Goal: Use online tool/utility: Utilize a website feature to perform a specific function

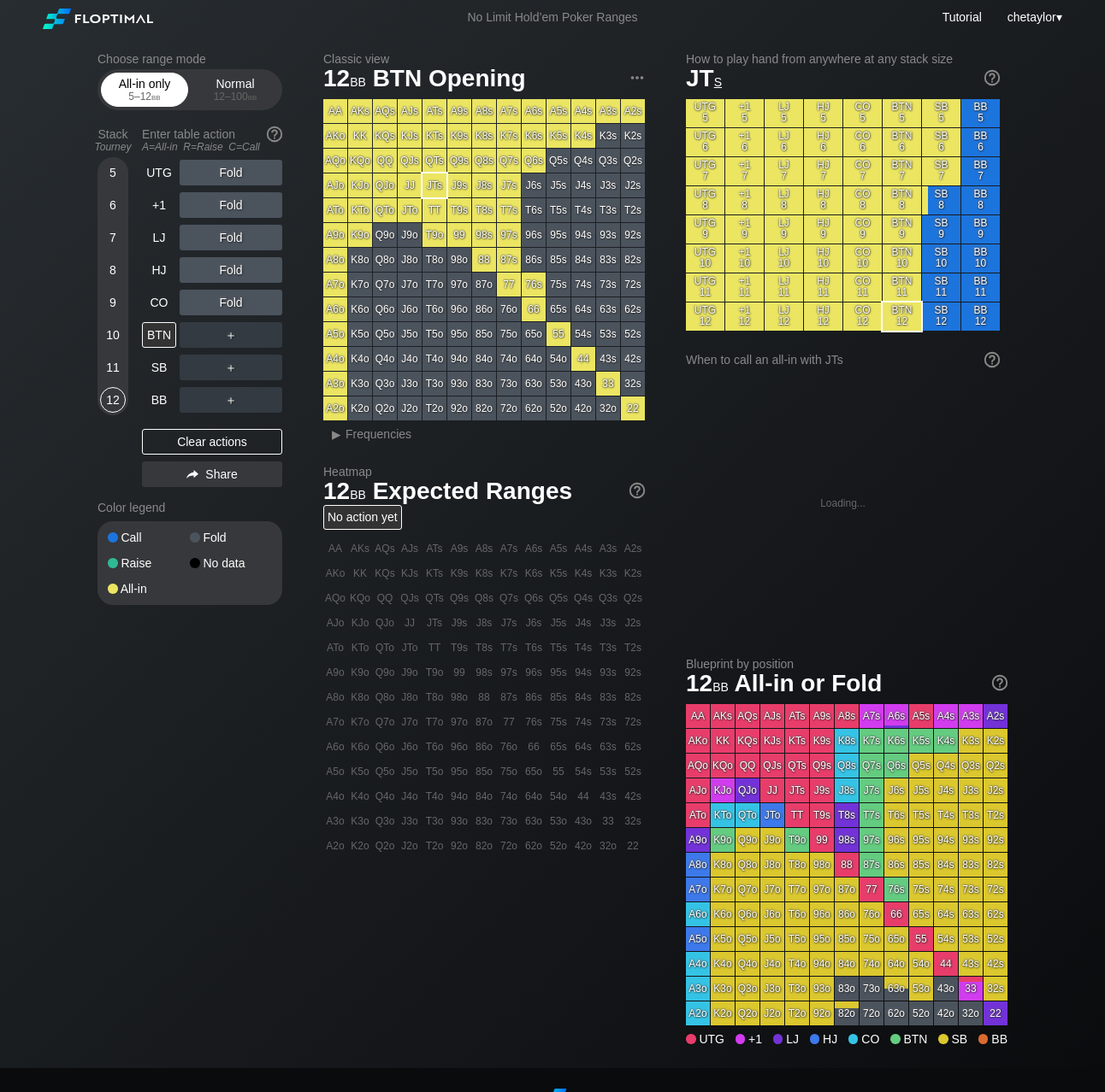
click at [141, 80] on div "All-in only 5 – 12 bb" at bounding box center [144, 90] width 78 height 33
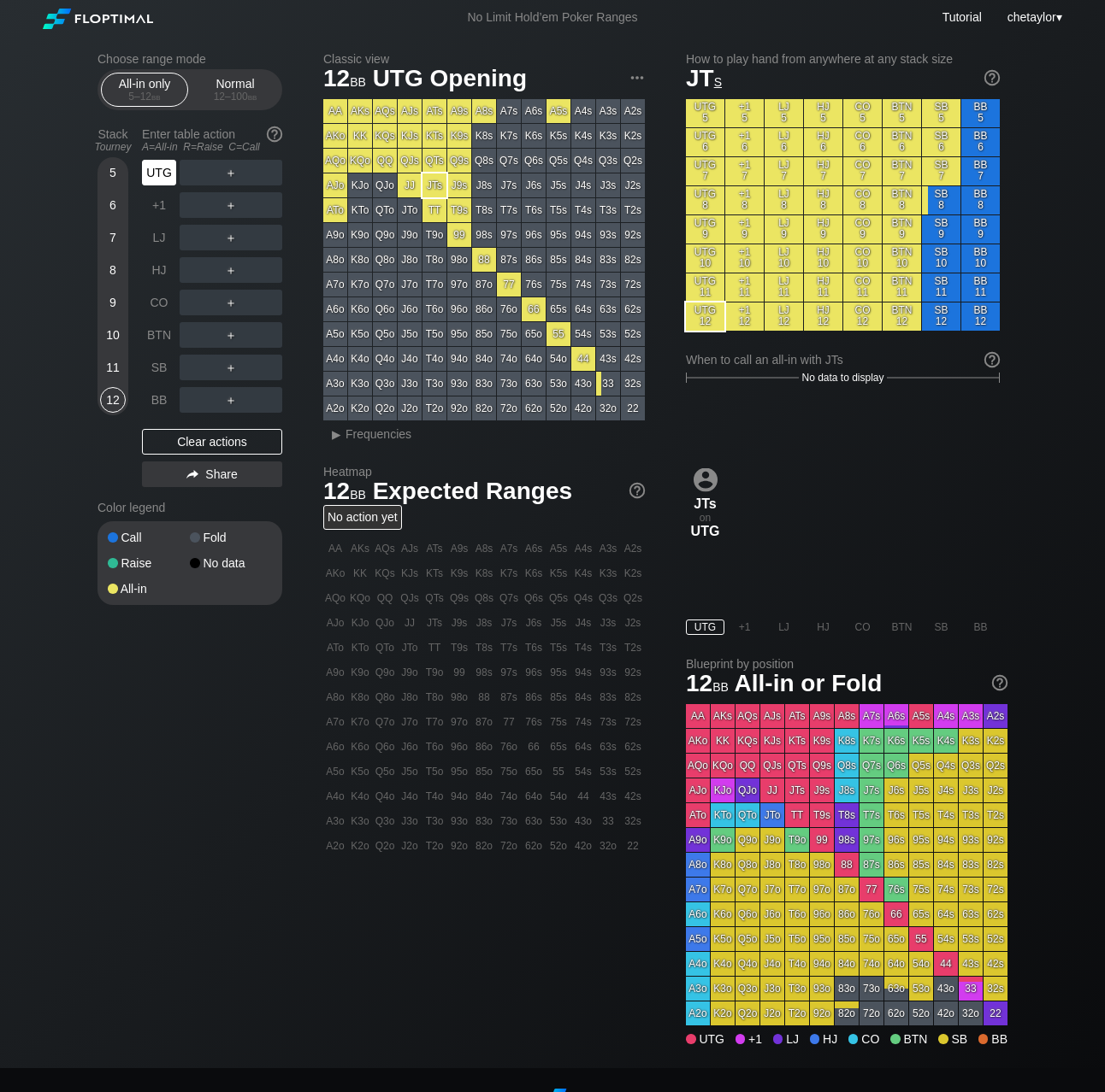
click at [170, 175] on div "UTG" at bounding box center [158, 173] width 34 height 26
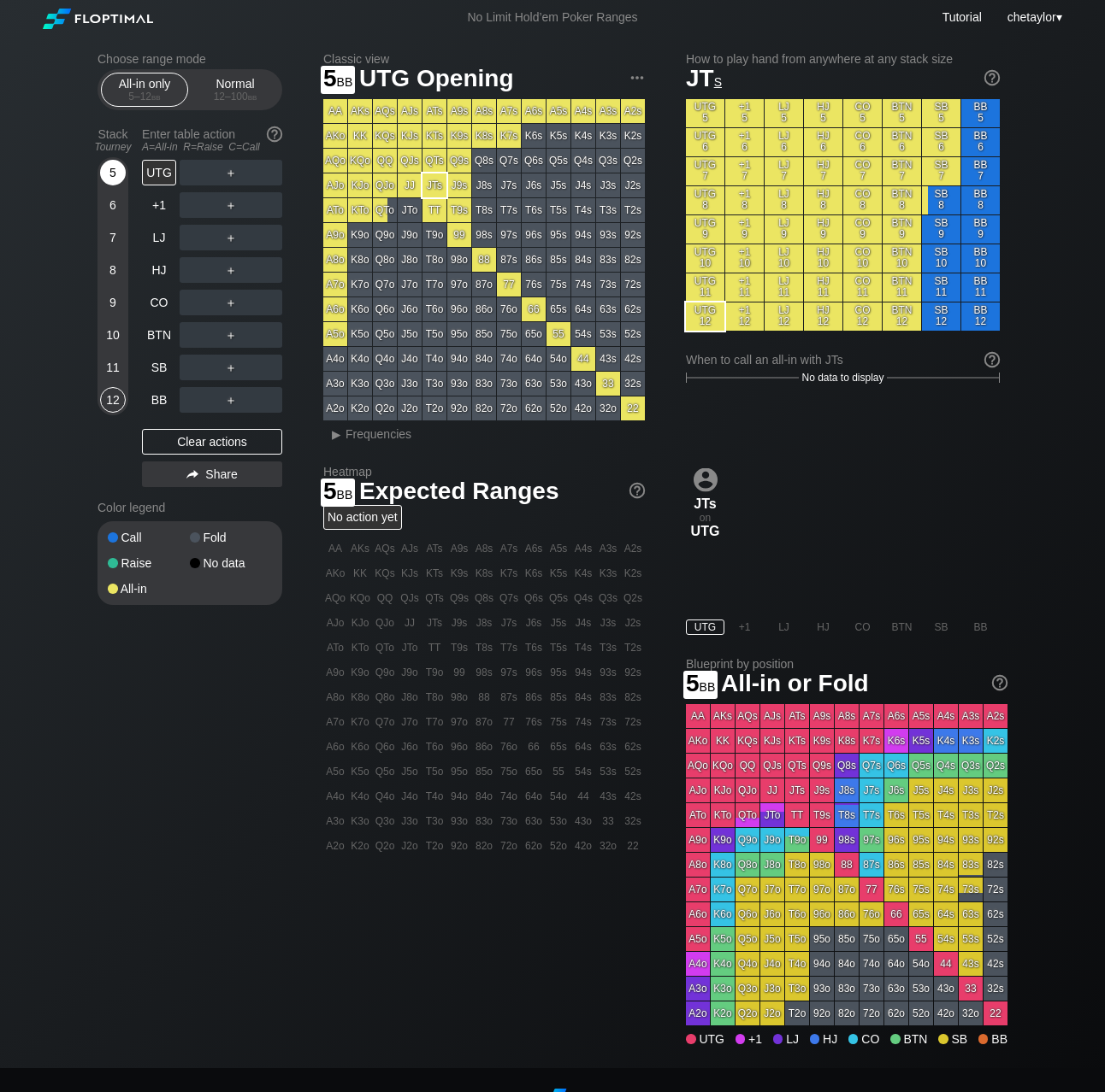
click at [110, 164] on div "5" at bounding box center [113, 173] width 26 height 26
click at [361, 435] on span "Frequencies" at bounding box center [379, 434] width 66 height 14
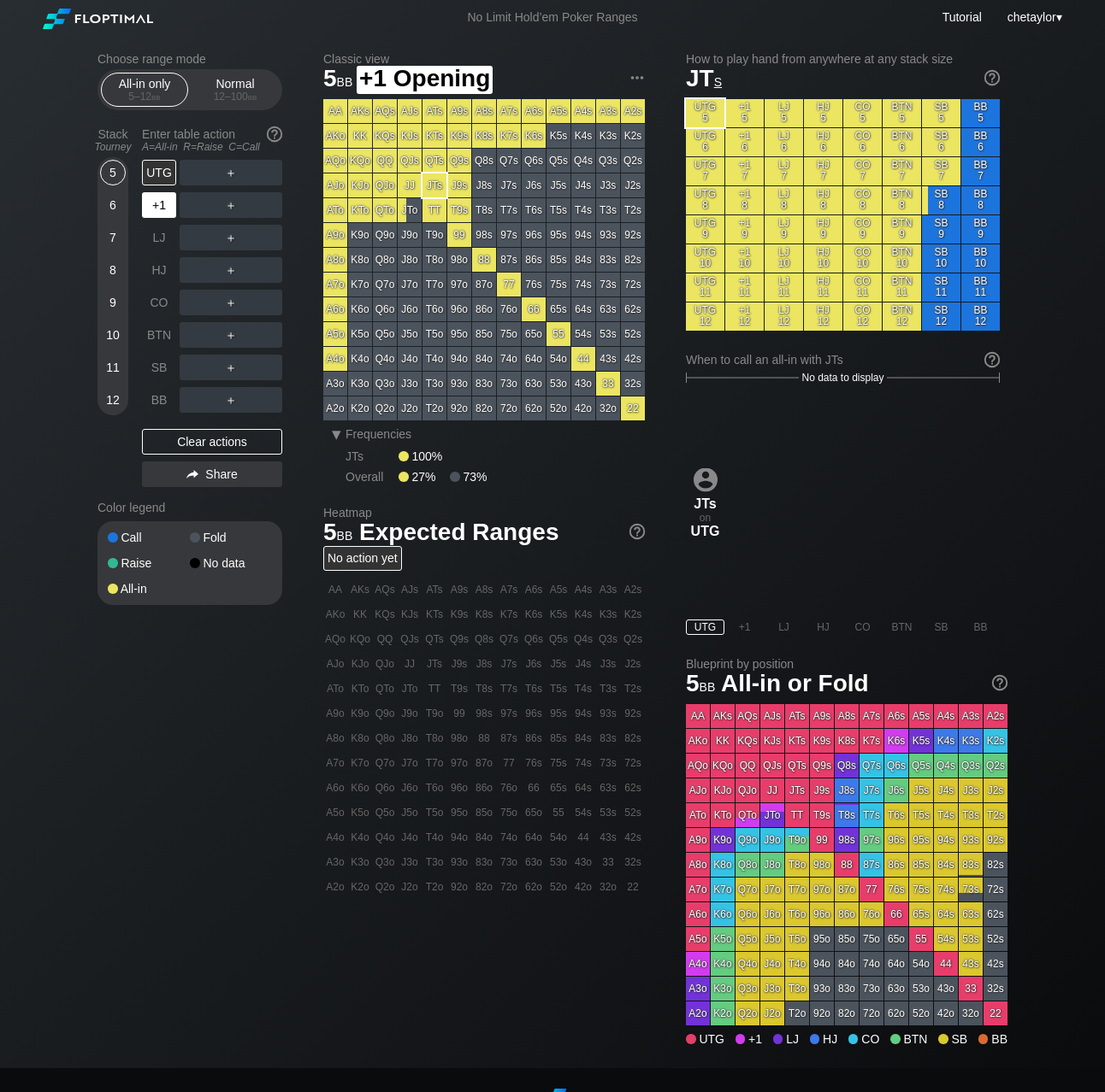
click at [168, 210] on div "+1" at bounding box center [158, 205] width 34 height 26
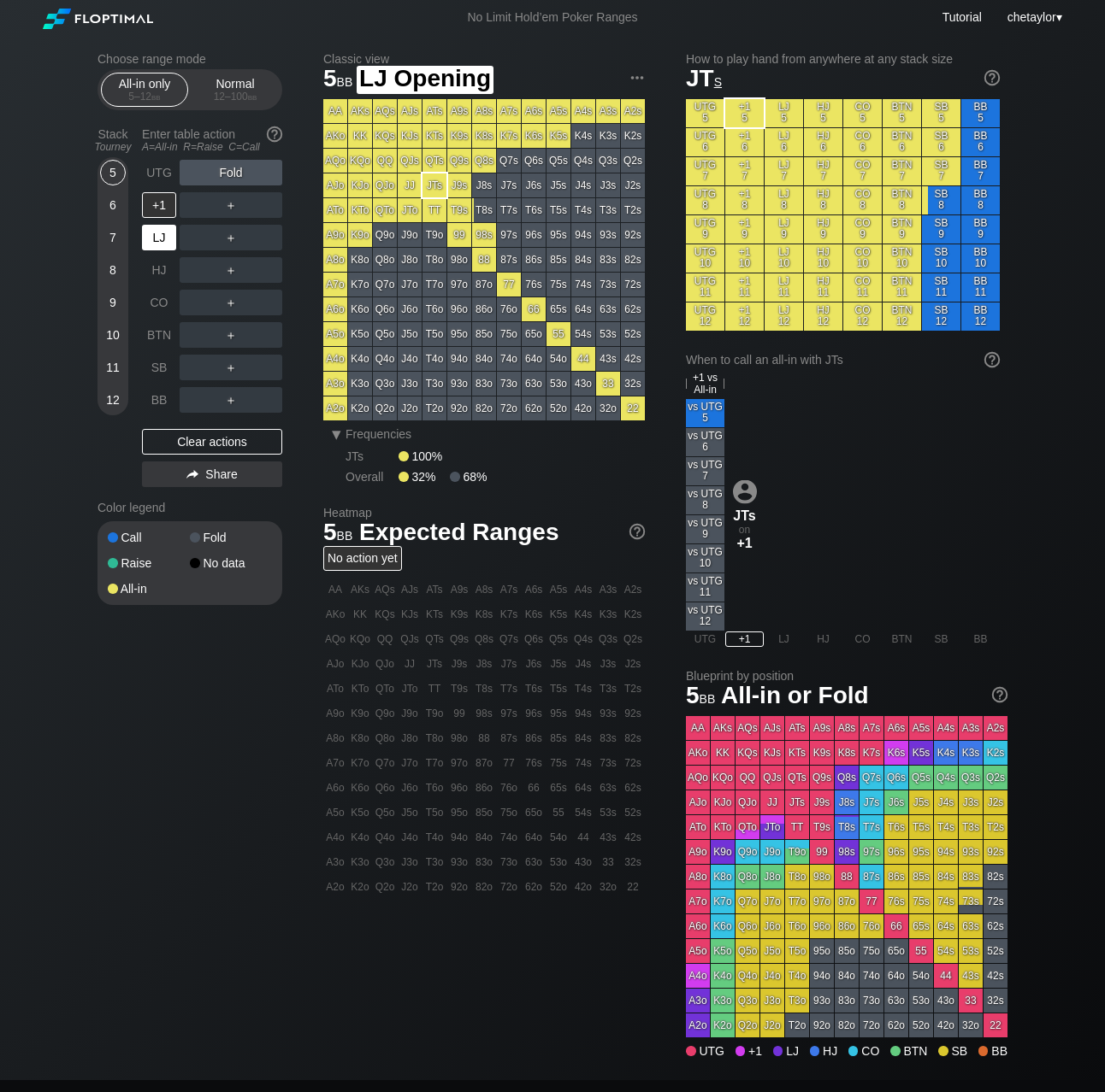
click at [163, 233] on div "LJ" at bounding box center [158, 238] width 34 height 26
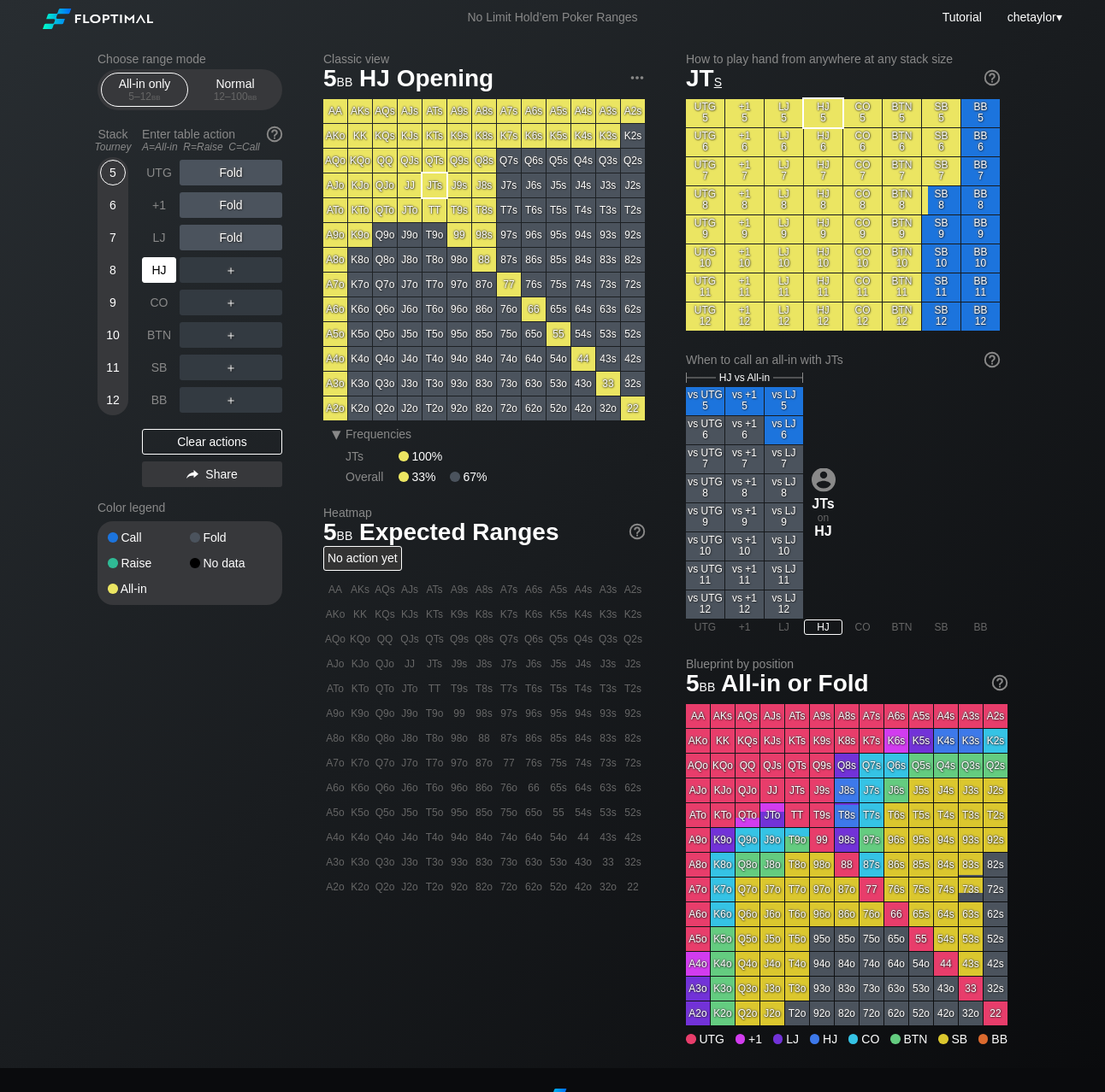
click at [164, 268] on div "HJ" at bounding box center [158, 269] width 34 height 26
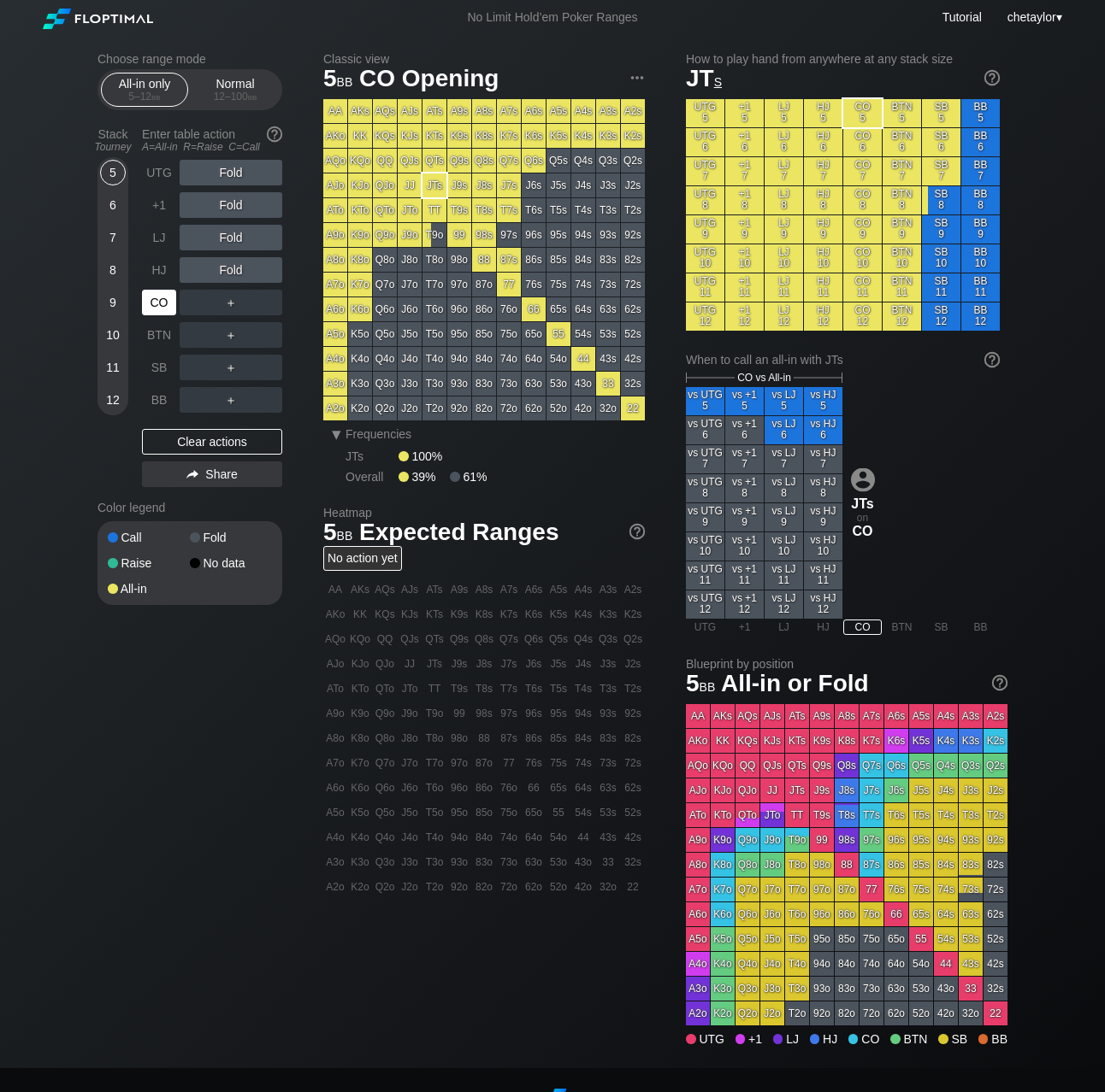
click at [163, 299] on div "CO" at bounding box center [158, 302] width 34 height 26
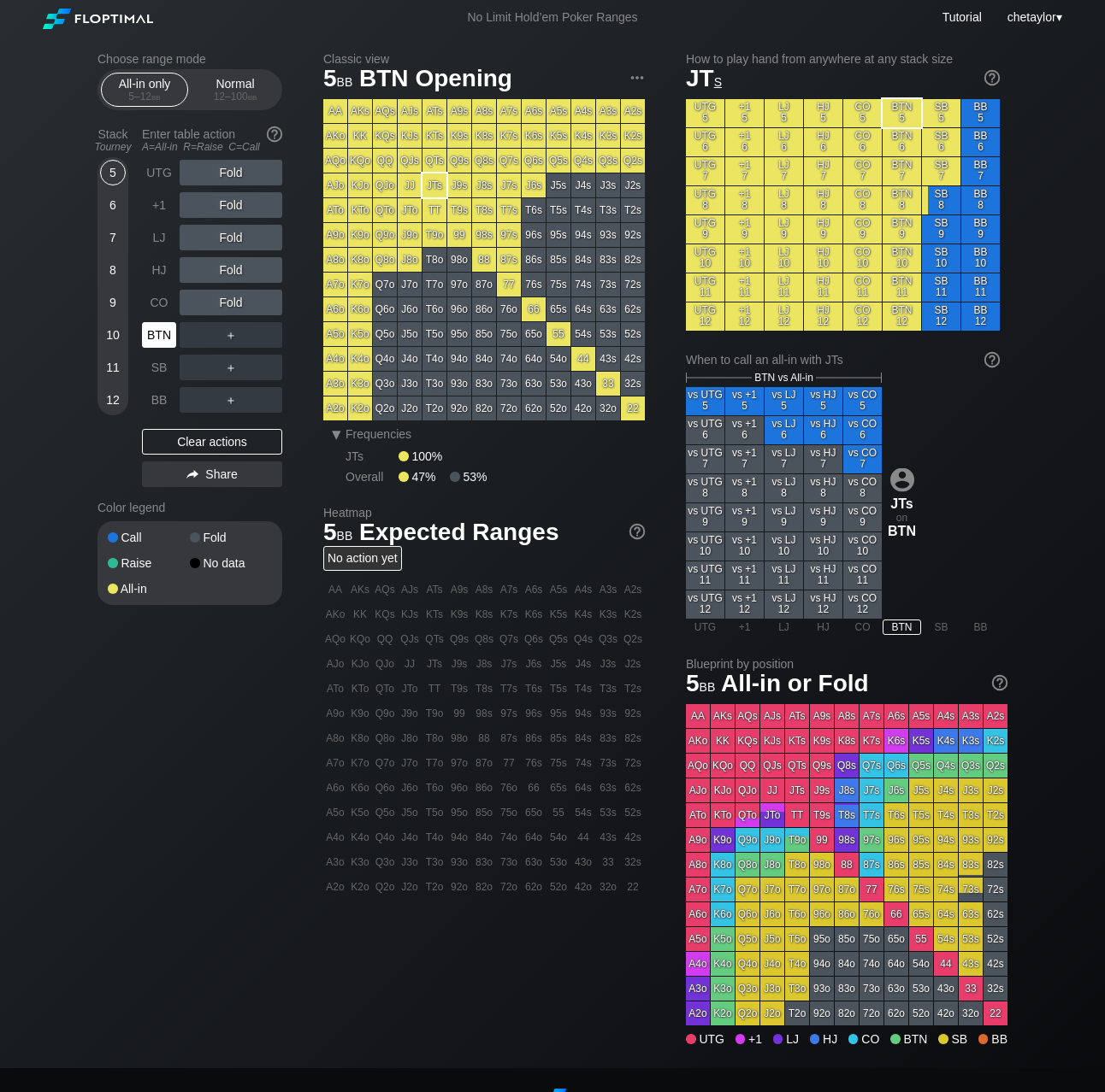
click at [159, 336] on div "BTN" at bounding box center [158, 335] width 34 height 26
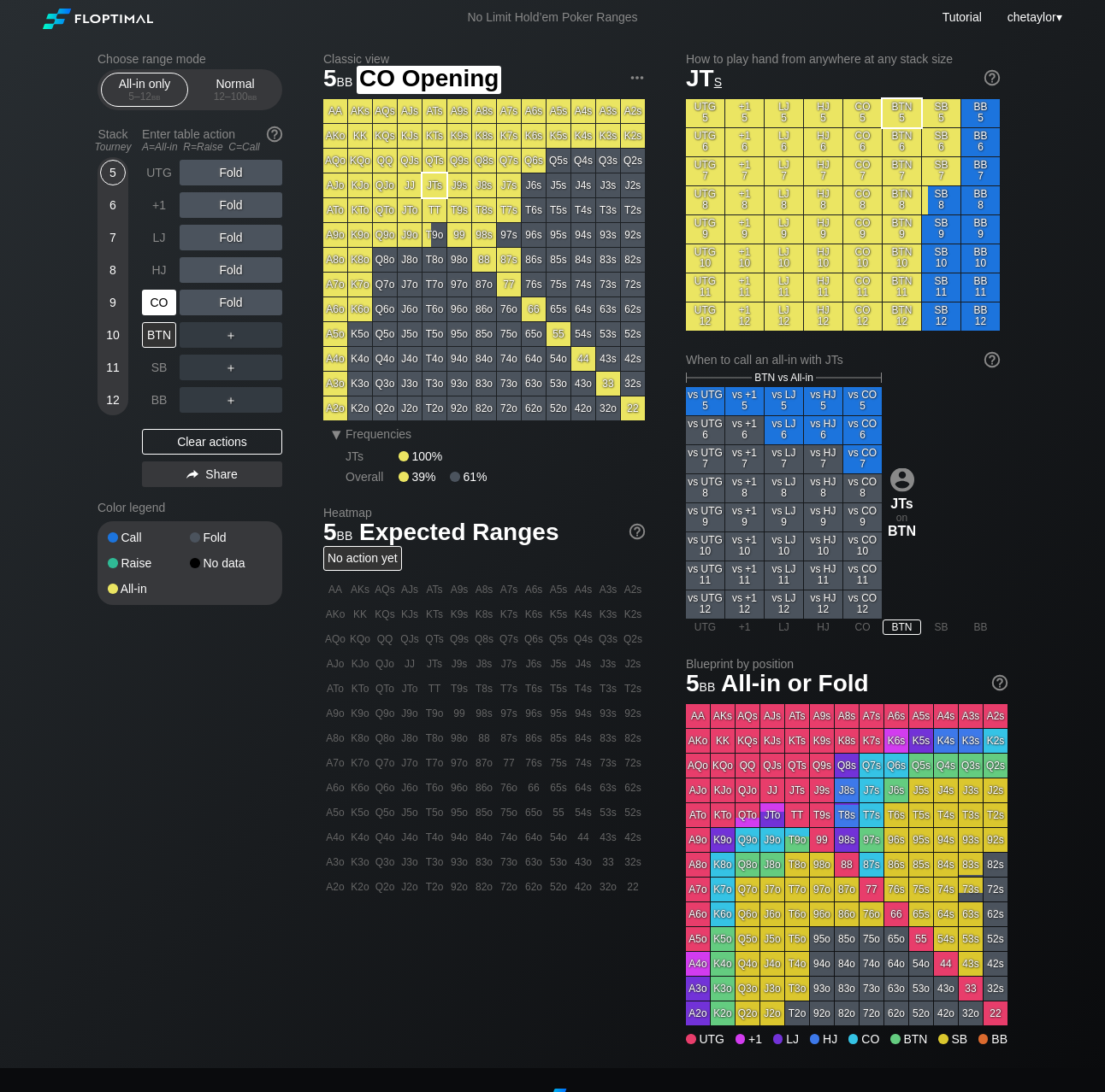
click at [156, 294] on div "CO" at bounding box center [158, 302] width 34 height 26
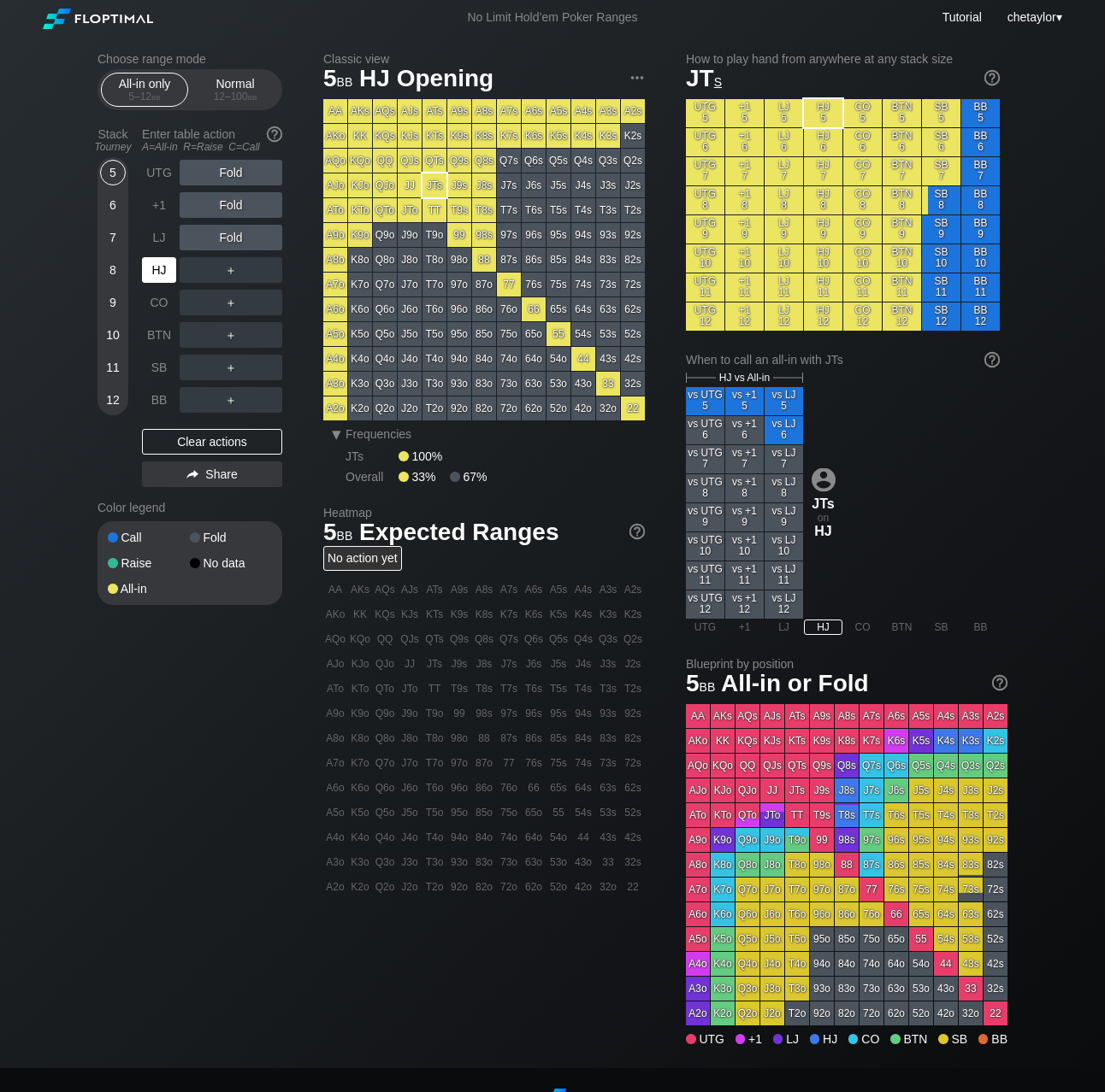
click at [162, 269] on div "HJ" at bounding box center [158, 269] width 34 height 26
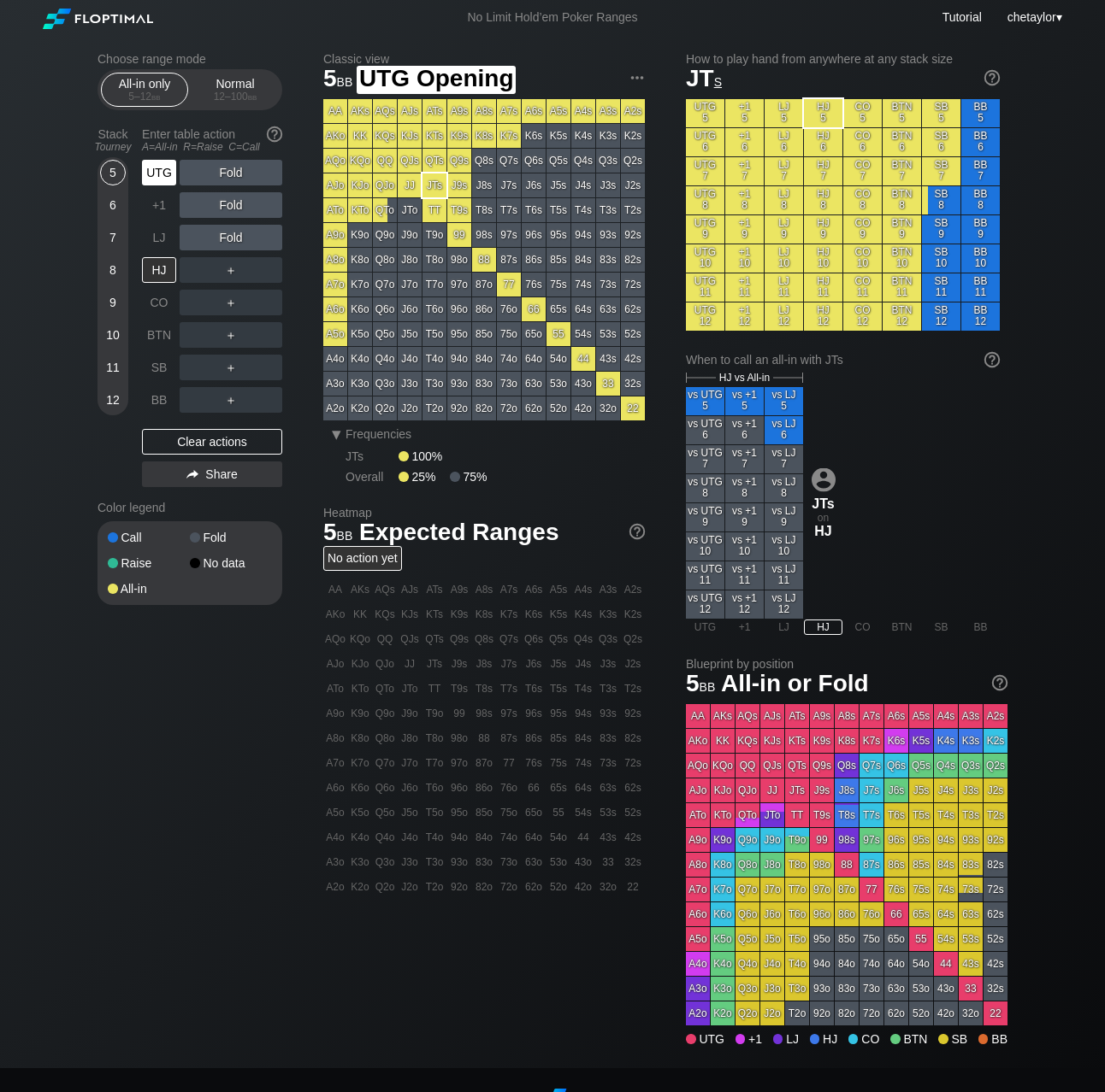
click at [162, 169] on div "UTG" at bounding box center [158, 173] width 34 height 26
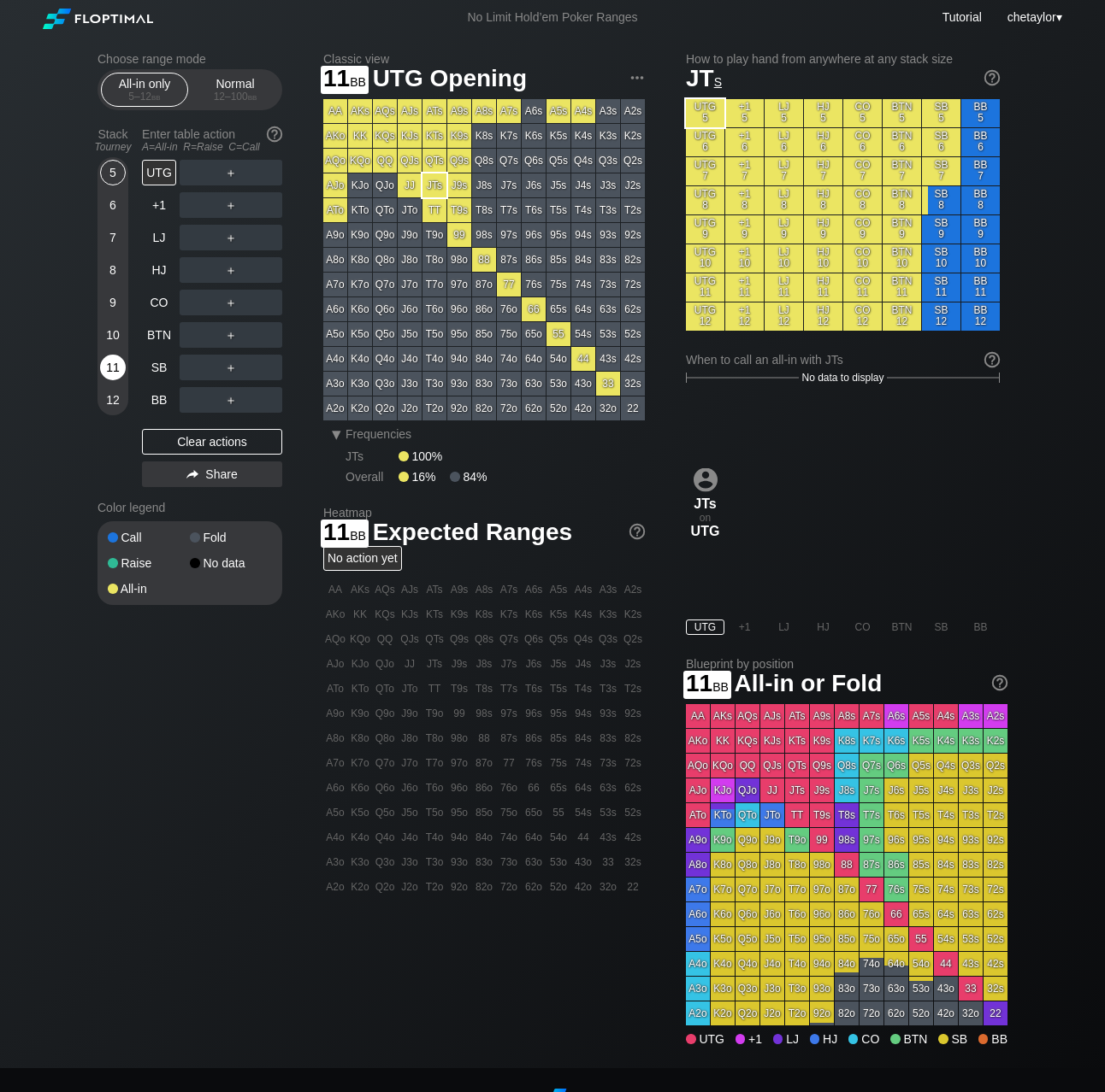
click at [114, 376] on div "11" at bounding box center [113, 367] width 26 height 26
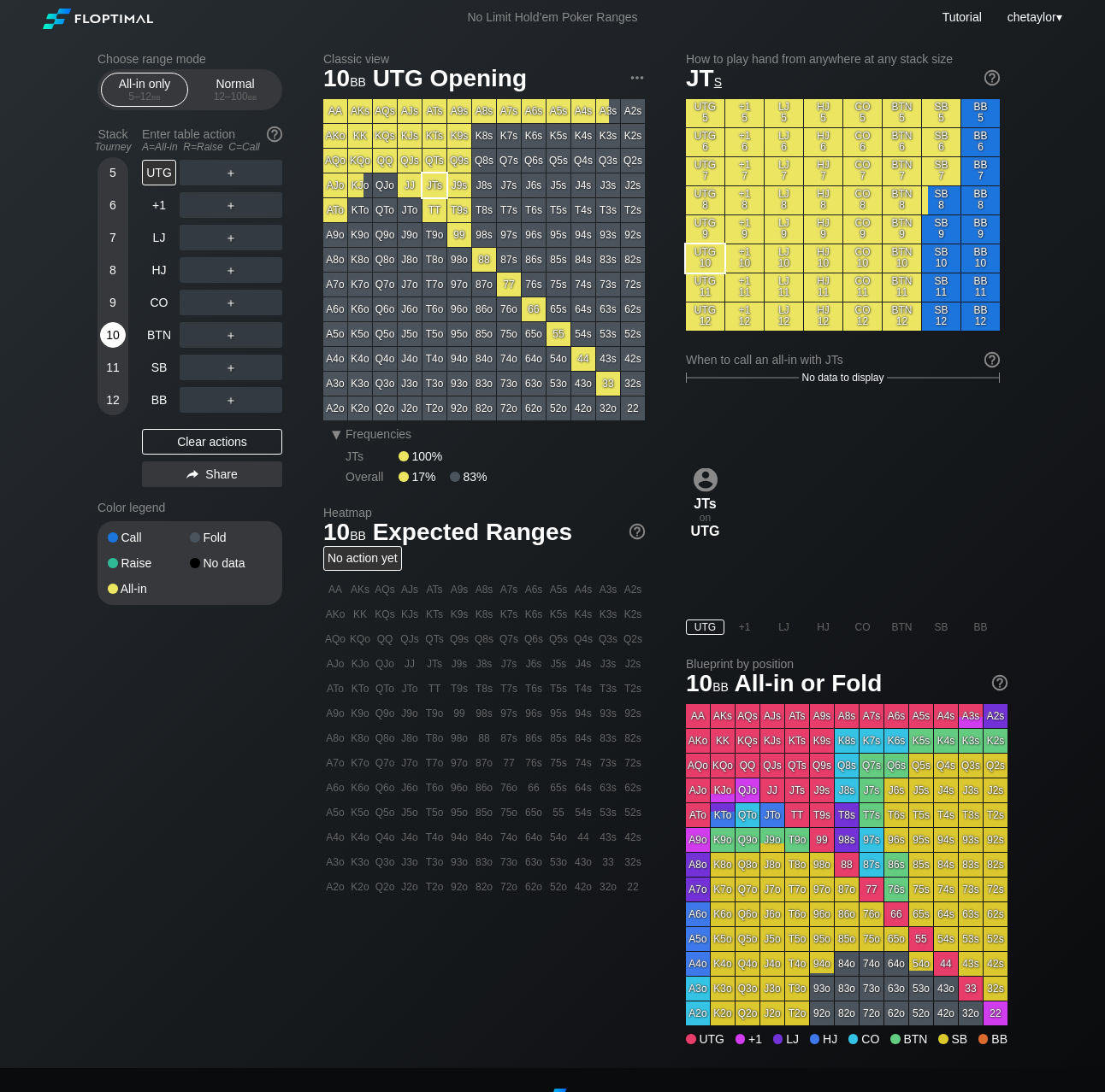
click at [115, 332] on div "10" at bounding box center [113, 335] width 26 height 26
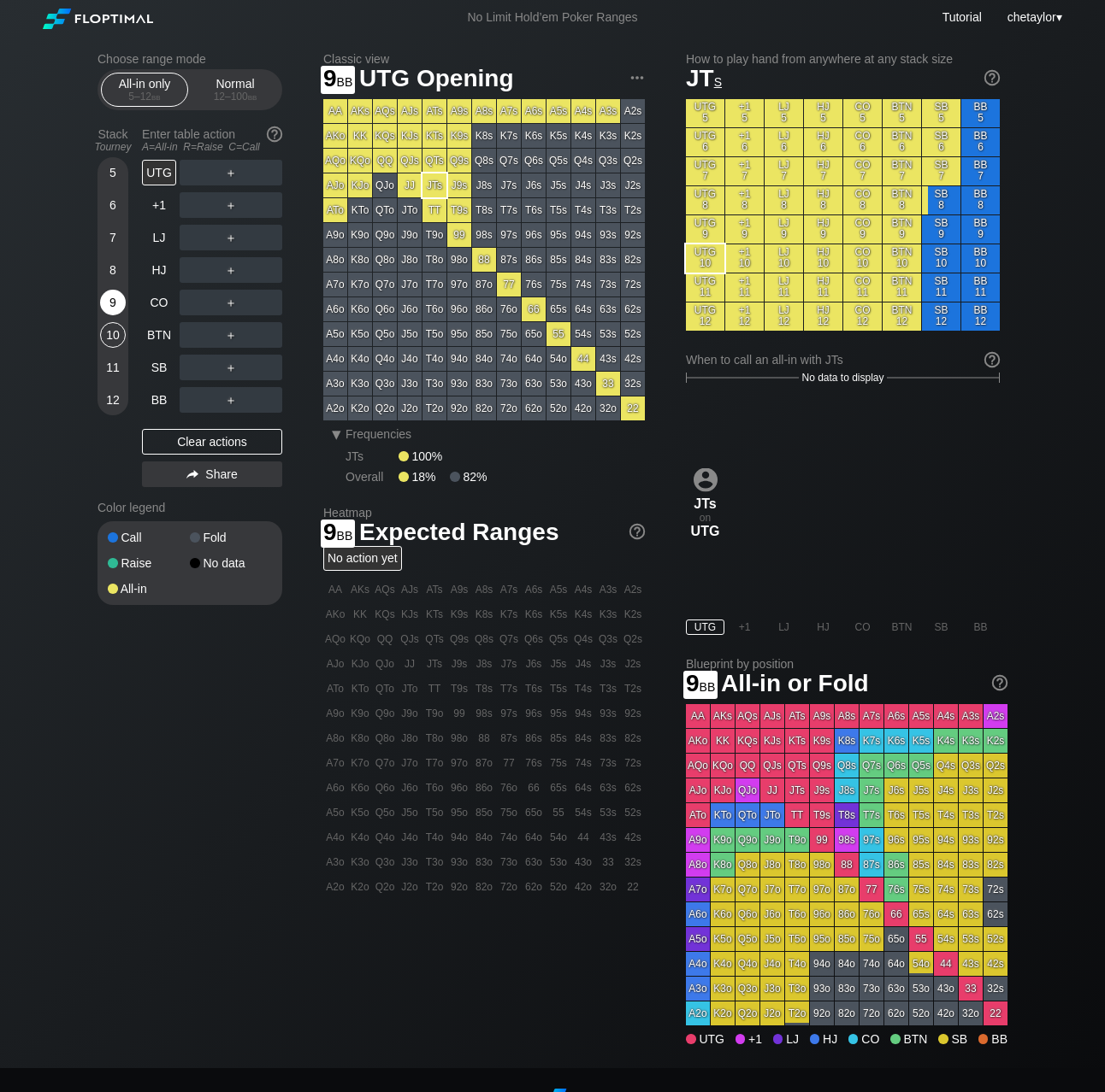
click at [112, 300] on div "9" at bounding box center [113, 302] width 26 height 26
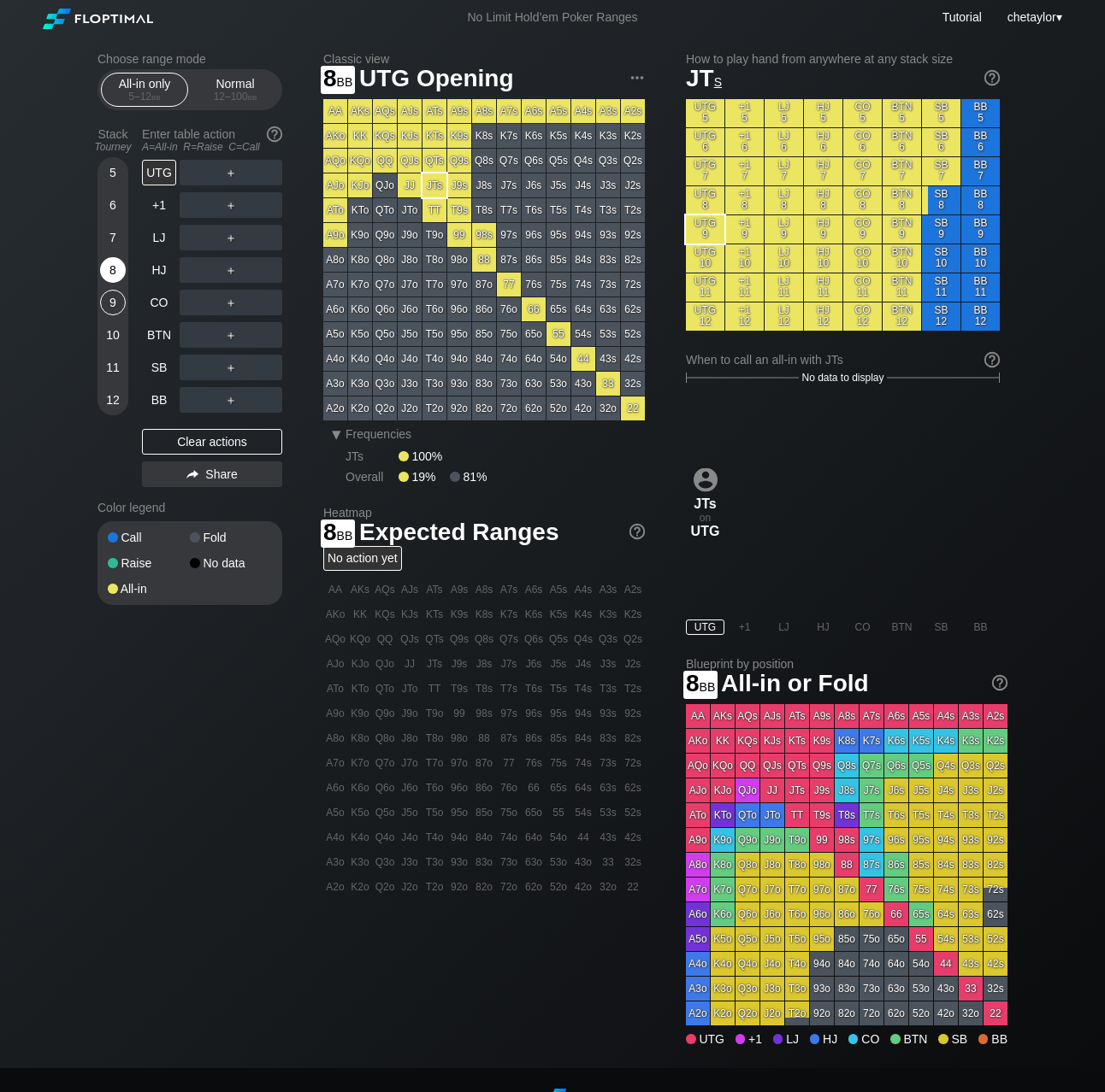
click at [114, 272] on div "8" at bounding box center [113, 269] width 26 height 26
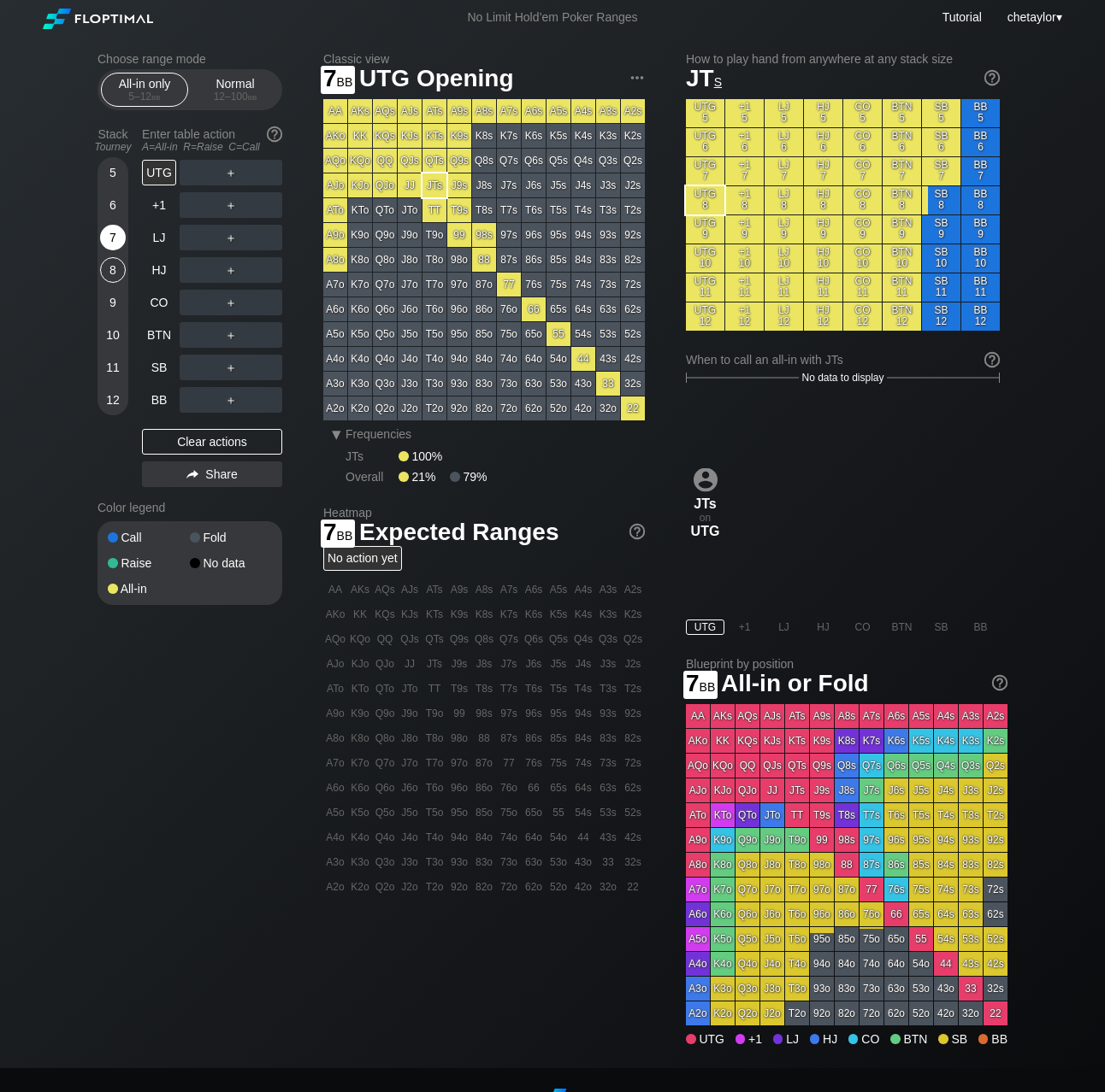
click at [111, 240] on div "7" at bounding box center [113, 238] width 26 height 26
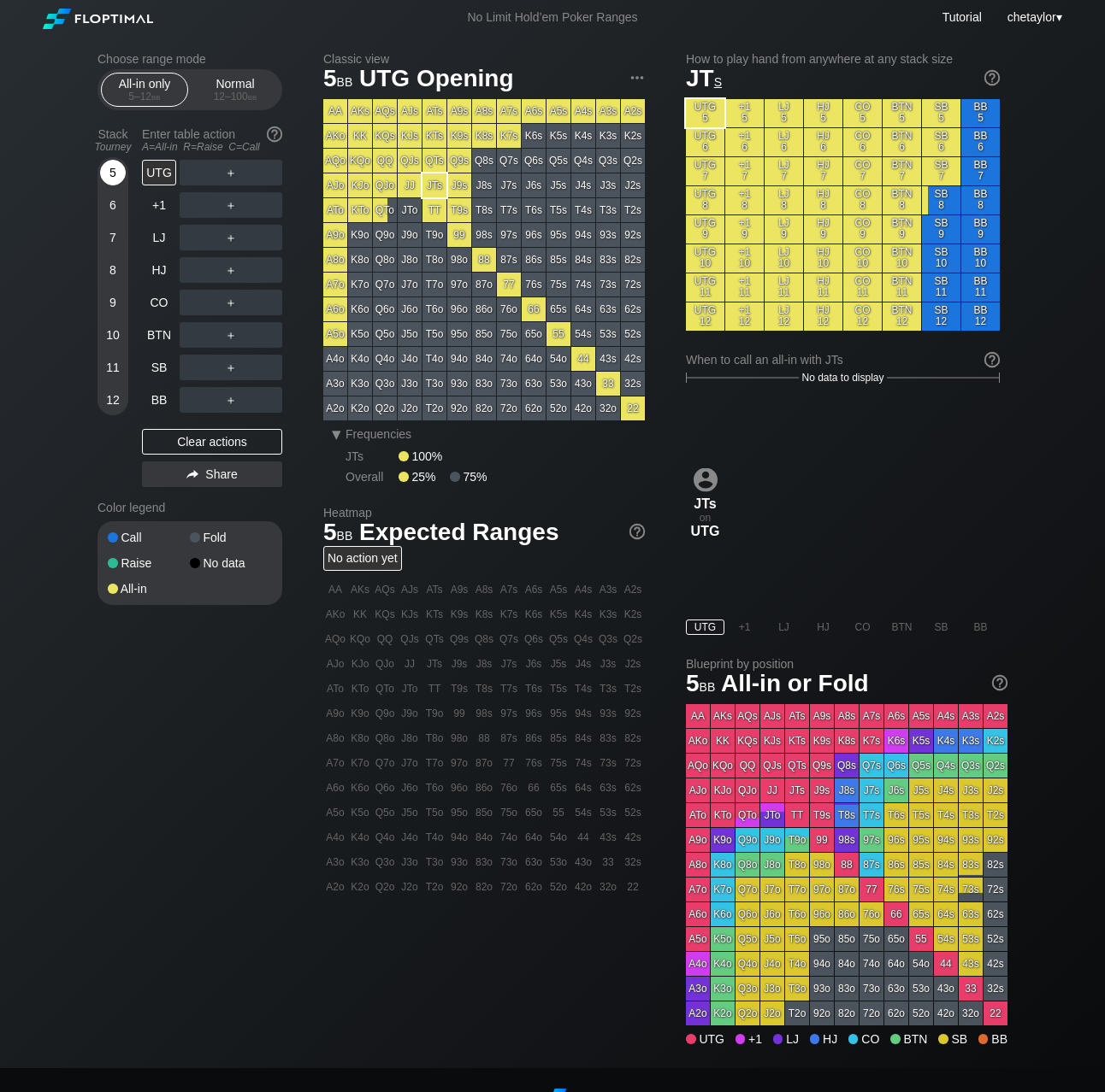
click at [114, 172] on div "5" at bounding box center [113, 173] width 26 height 26
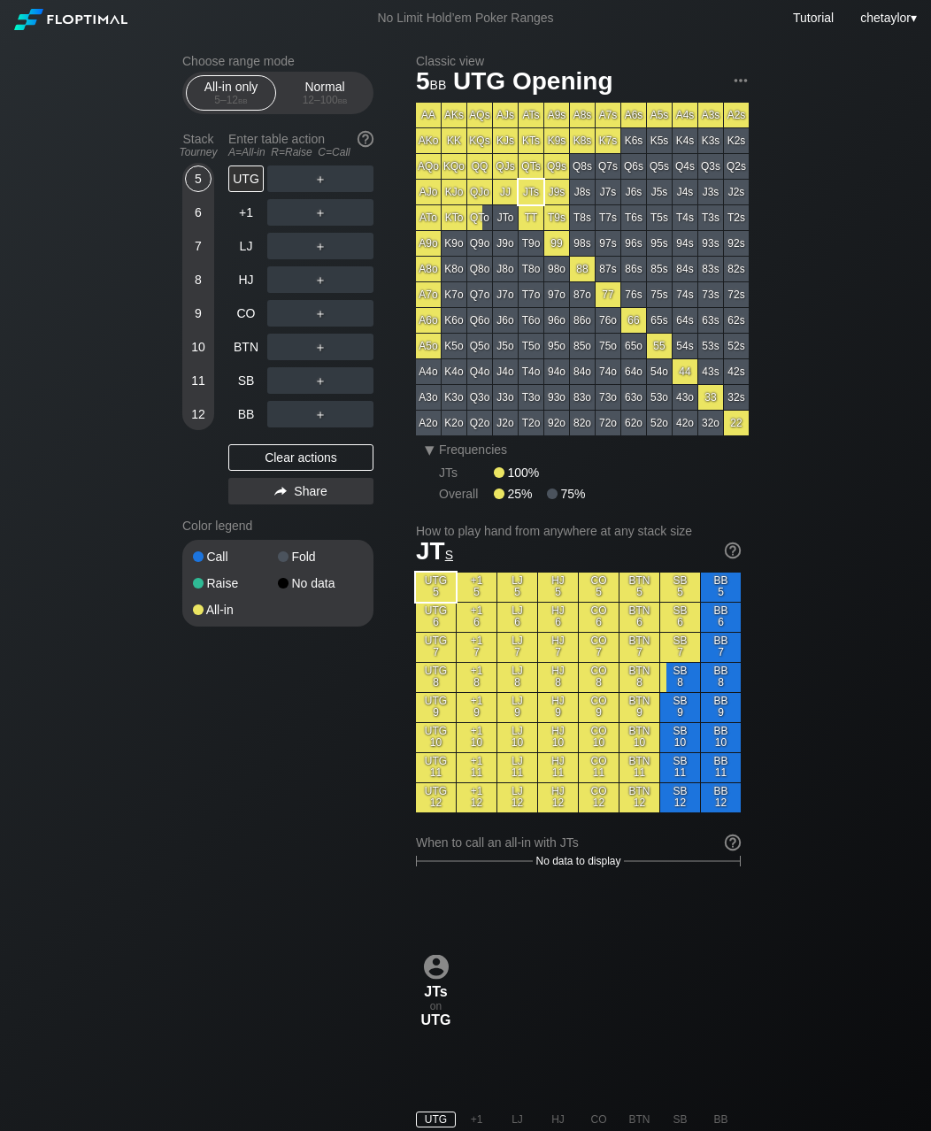
click at [1, 305] on div "Choose range mode All-in only 5 – 12 bb Normal 12 – 100 bb Stack Tourney Enter …" at bounding box center [465, 1021] width 931 height 1971
click at [12, 174] on div "Choose range mode All-in only 5 – 12 bb Normal 12 – 100 bb Stack Tourney Enter …" at bounding box center [465, 1021] width 931 height 1971
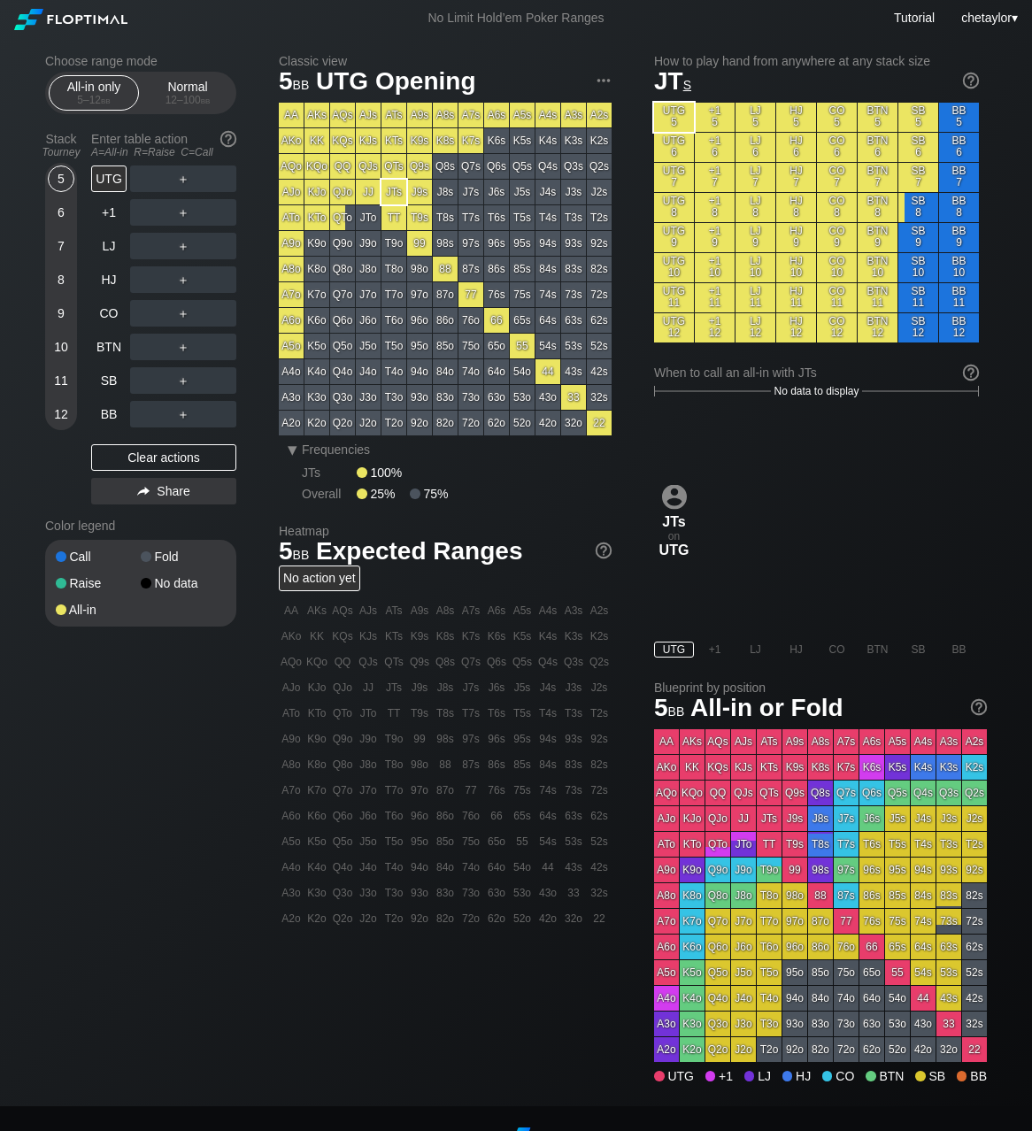
click at [341, 194] on div "QJo" at bounding box center [342, 192] width 25 height 25
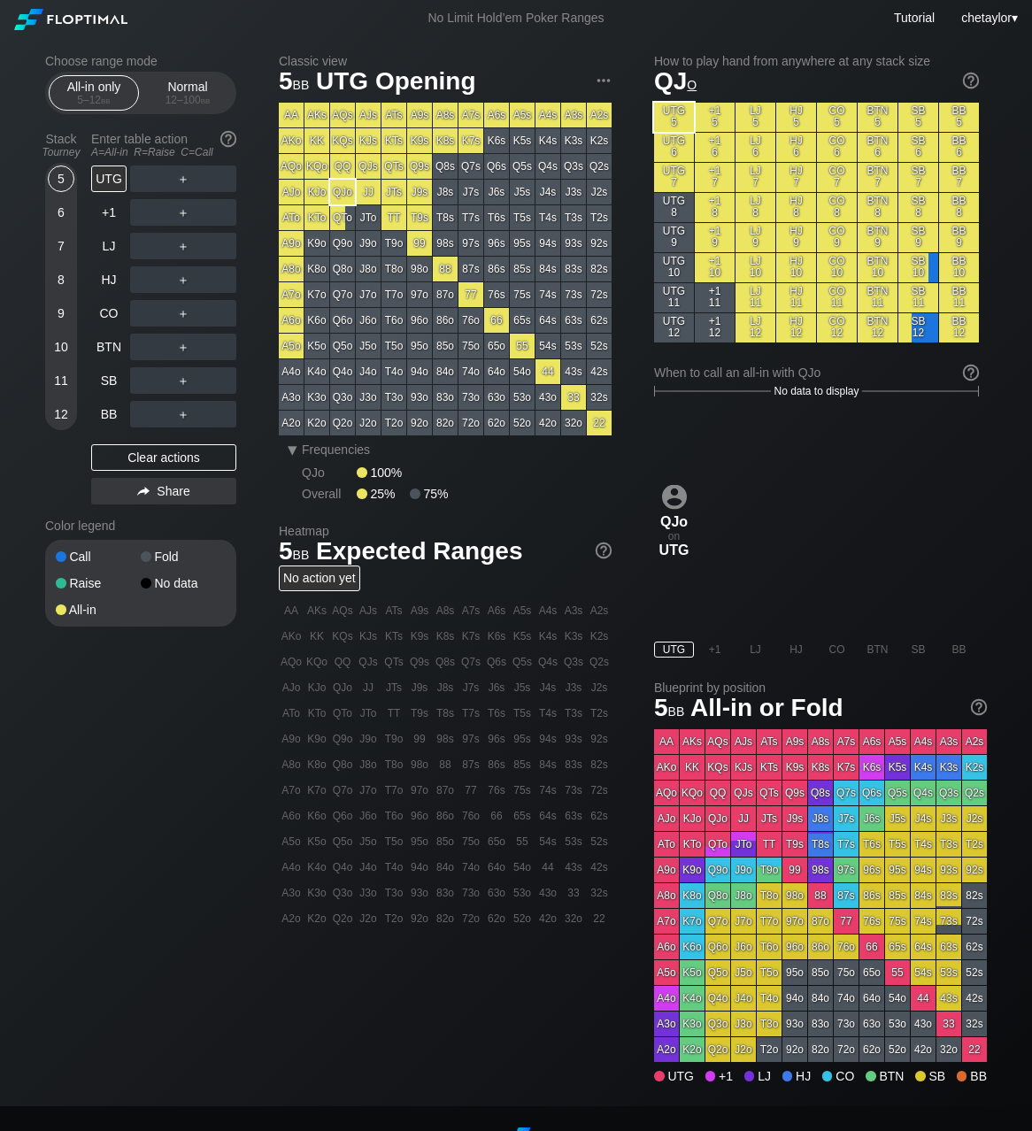
click at [319, 164] on div "KQo" at bounding box center [317, 166] width 25 height 25
